Goal: Information Seeking & Learning: Learn about a topic

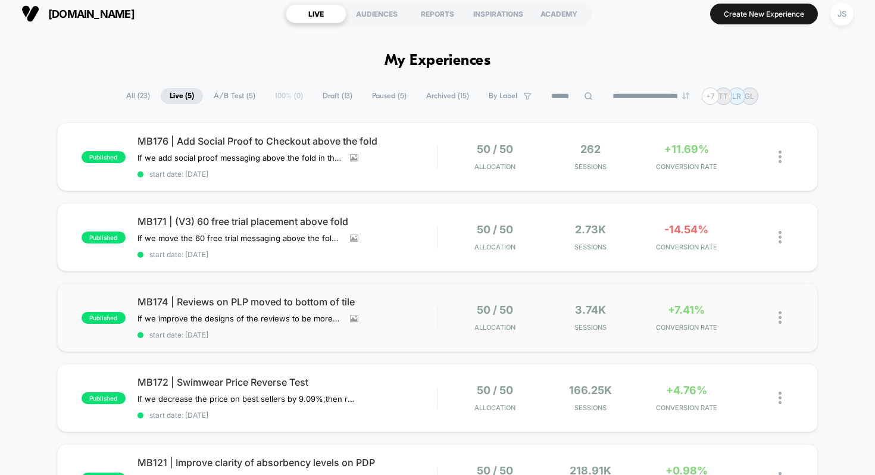
scroll to position [17, 0]
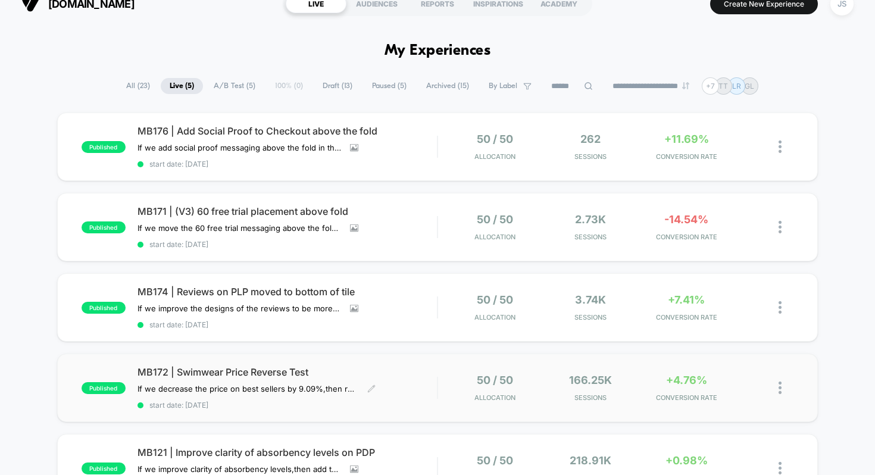
click at [194, 366] on span "MB172 | Swimwear Price Reverse Test" at bounding box center [288, 372] width 300 height 12
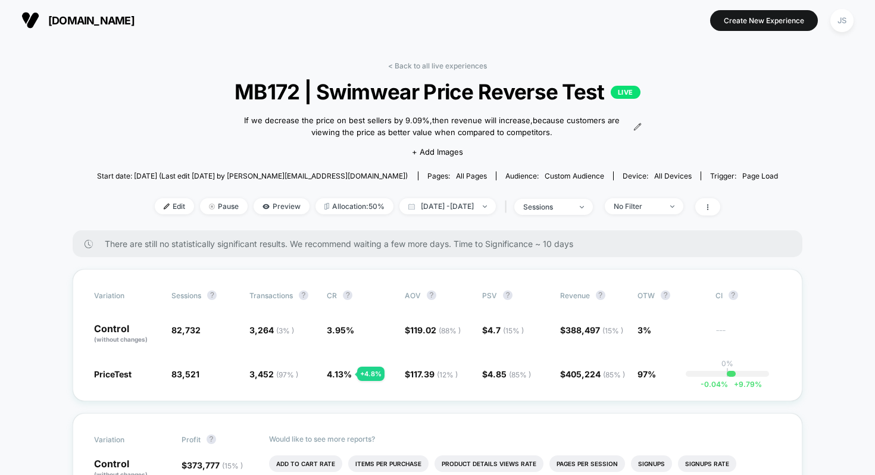
scroll to position [2, 0]
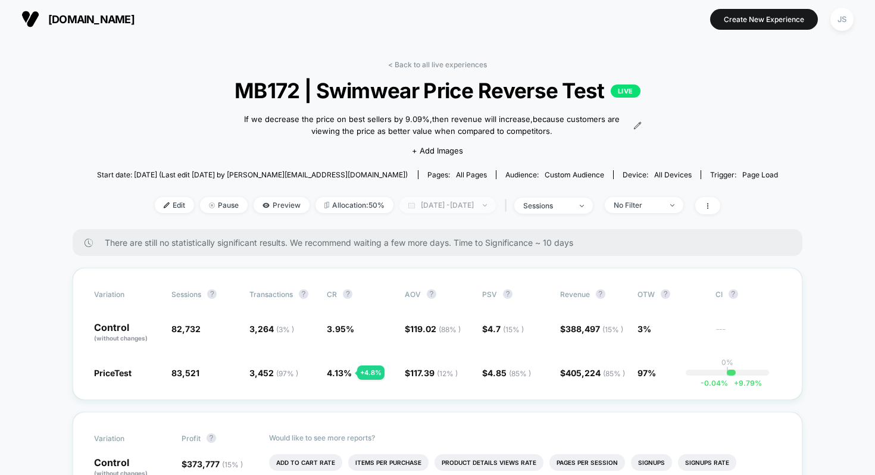
click at [435, 202] on span "[DATE] - [DATE]" at bounding box center [447, 205] width 96 height 16
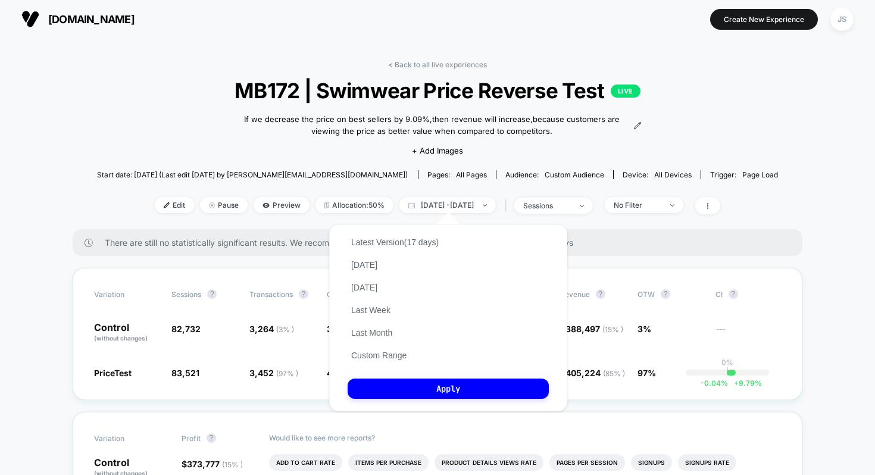
click at [552, 147] on div "If we decrease the price on best sellers by 9.09% , then revenue will increase …" at bounding box center [437, 133] width 409 height 61
